Goal: Task Accomplishment & Management: Manage account settings

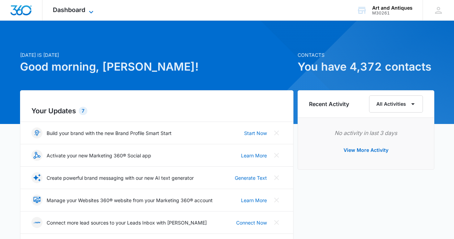
click at [74, 12] on span "Dashboard" at bounding box center [69, 9] width 32 height 7
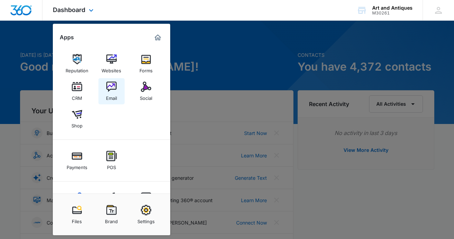
click at [112, 87] on img at bounding box center [111, 87] width 10 height 10
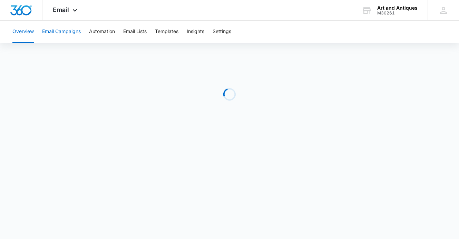
click at [53, 29] on button "Email Campaigns" at bounding box center [61, 32] width 39 height 22
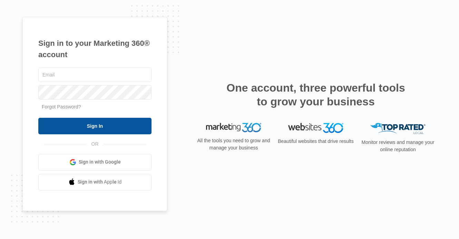
type input "[EMAIL_ADDRESS][DOMAIN_NAME]"
click at [89, 125] on input "Sign In" at bounding box center [94, 126] width 113 height 17
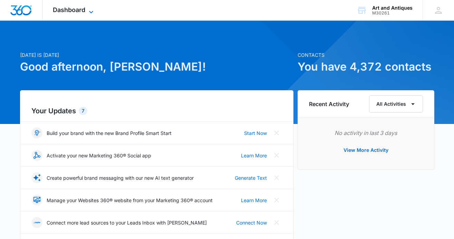
click at [90, 7] on div "Dashboard Apps Reputation Websites Forms CRM Email Social Shop Payments POS Con…" at bounding box center [73, 10] width 63 height 20
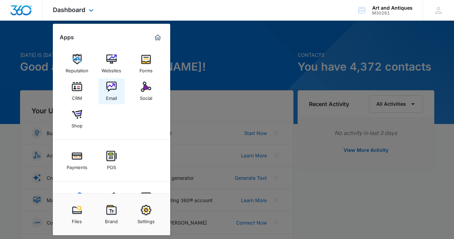
click at [111, 87] on img at bounding box center [111, 87] width 10 height 10
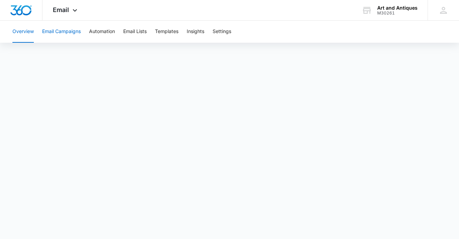
click at [62, 31] on button "Email Campaigns" at bounding box center [61, 32] width 39 height 22
